Goal: Transaction & Acquisition: Purchase product/service

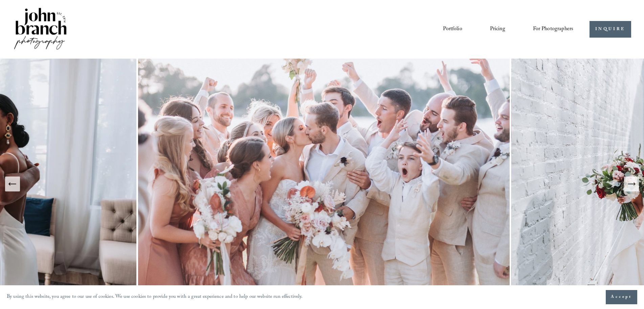
click at [499, 31] on link "Pricing" at bounding box center [497, 29] width 15 height 12
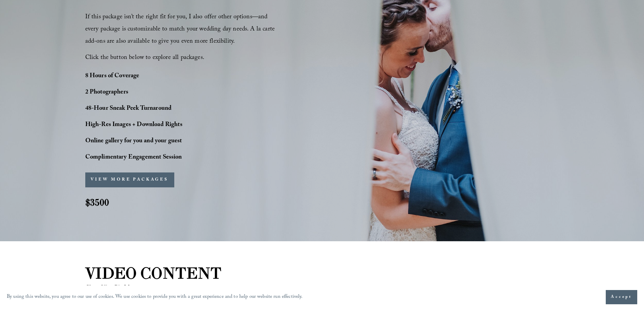
scroll to position [541, 0]
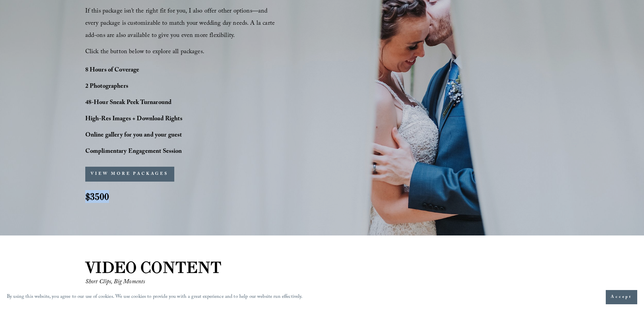
drag, startPoint x: 110, startPoint y: 196, endPoint x: 82, endPoint y: 196, distance: 28.1
click at [82, 196] on div "PERFECT PHOTO COVERAGE This package is the top choice for our couples and for g…" at bounding box center [322, 49] width 644 height 330
click at [135, 199] on div "PERFECT PHOTO COVERAGE This package is the top choice for our couples and for g…" at bounding box center [322, 49] width 644 height 330
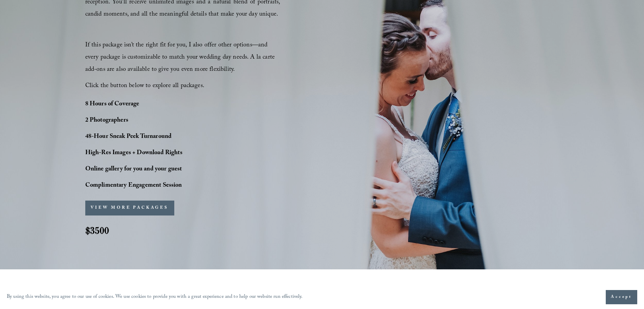
click at [159, 205] on button "VIEW MORE PACKAGES" at bounding box center [129, 207] width 89 height 15
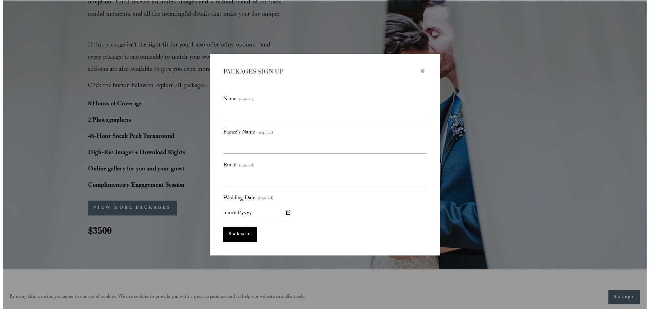
scroll to position [509, 0]
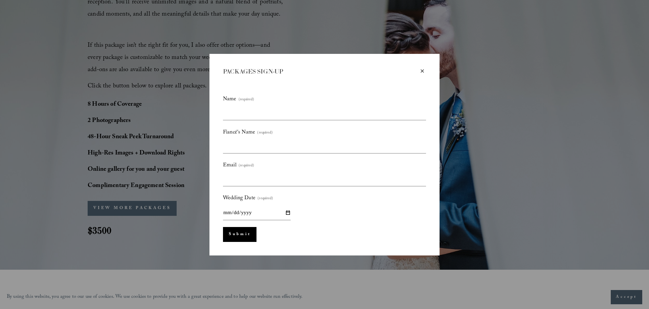
click at [421, 72] on div "×" at bounding box center [422, 70] width 7 height 7
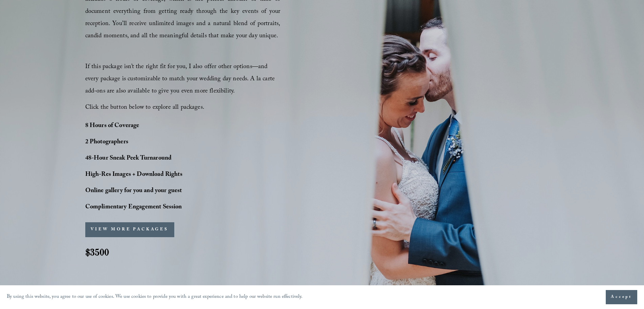
scroll to position [474, 0]
